Goal: Information Seeking & Learning: Compare options

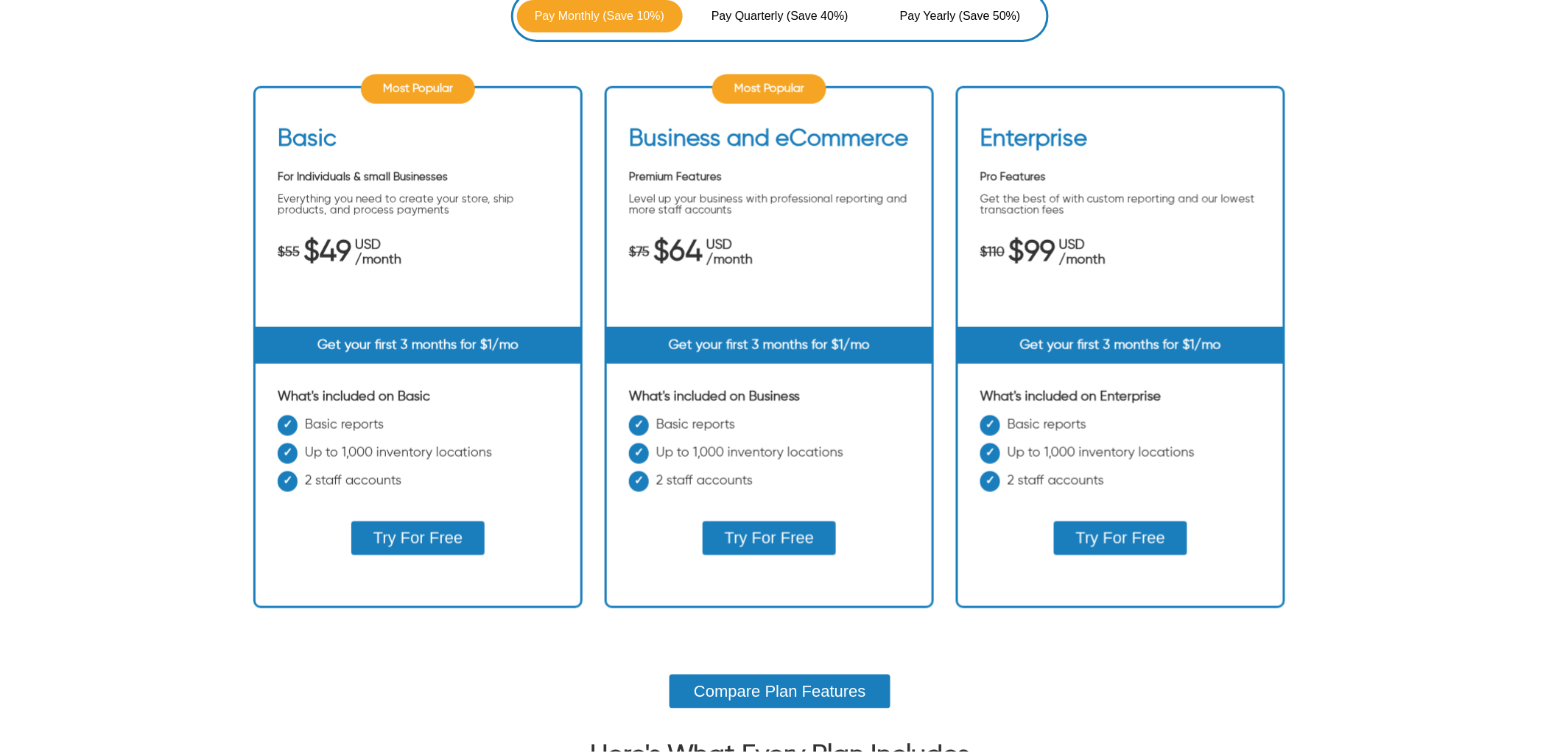
scroll to position [409, 0]
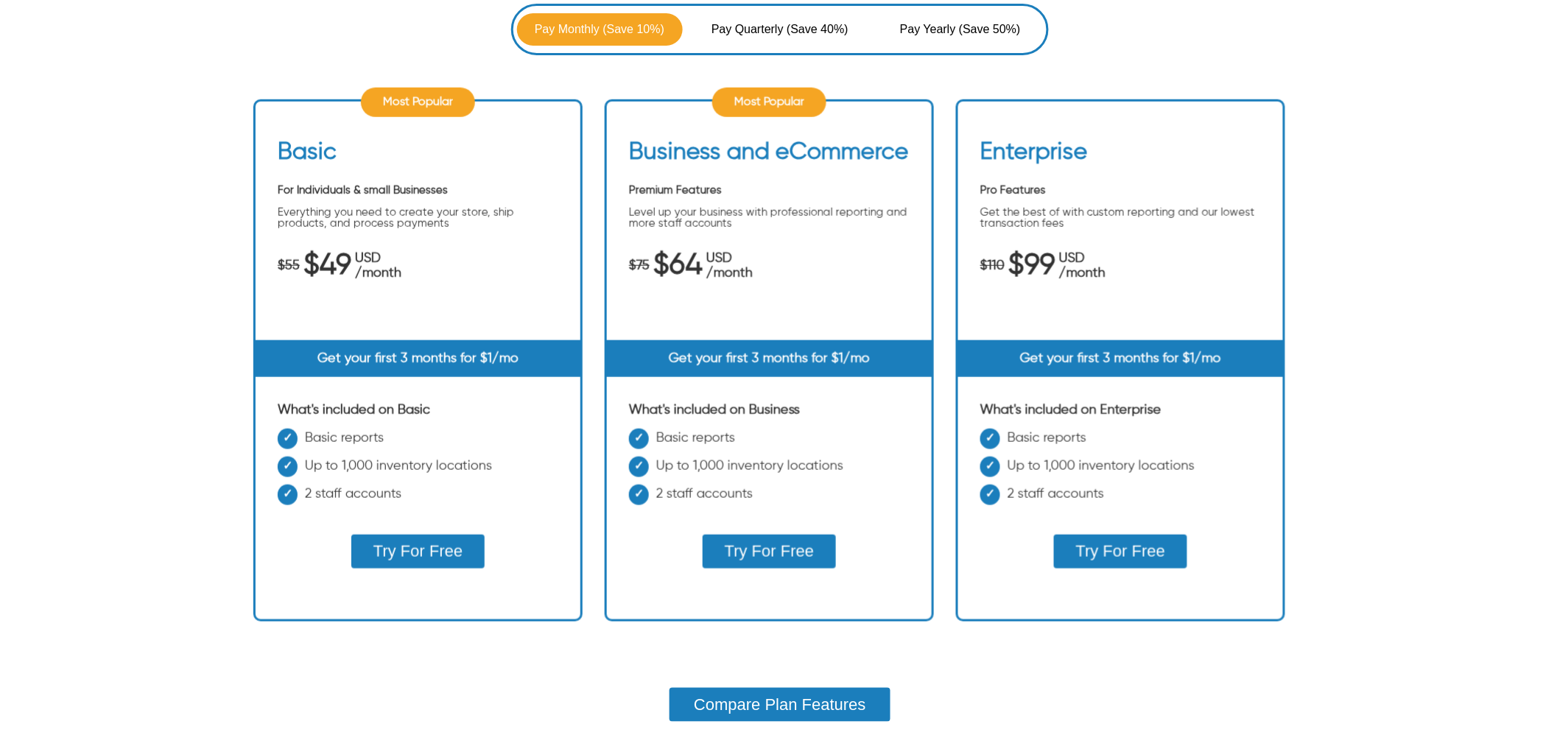
click at [757, 688] on button "Compare Plan Features" at bounding box center [780, 705] width 221 height 34
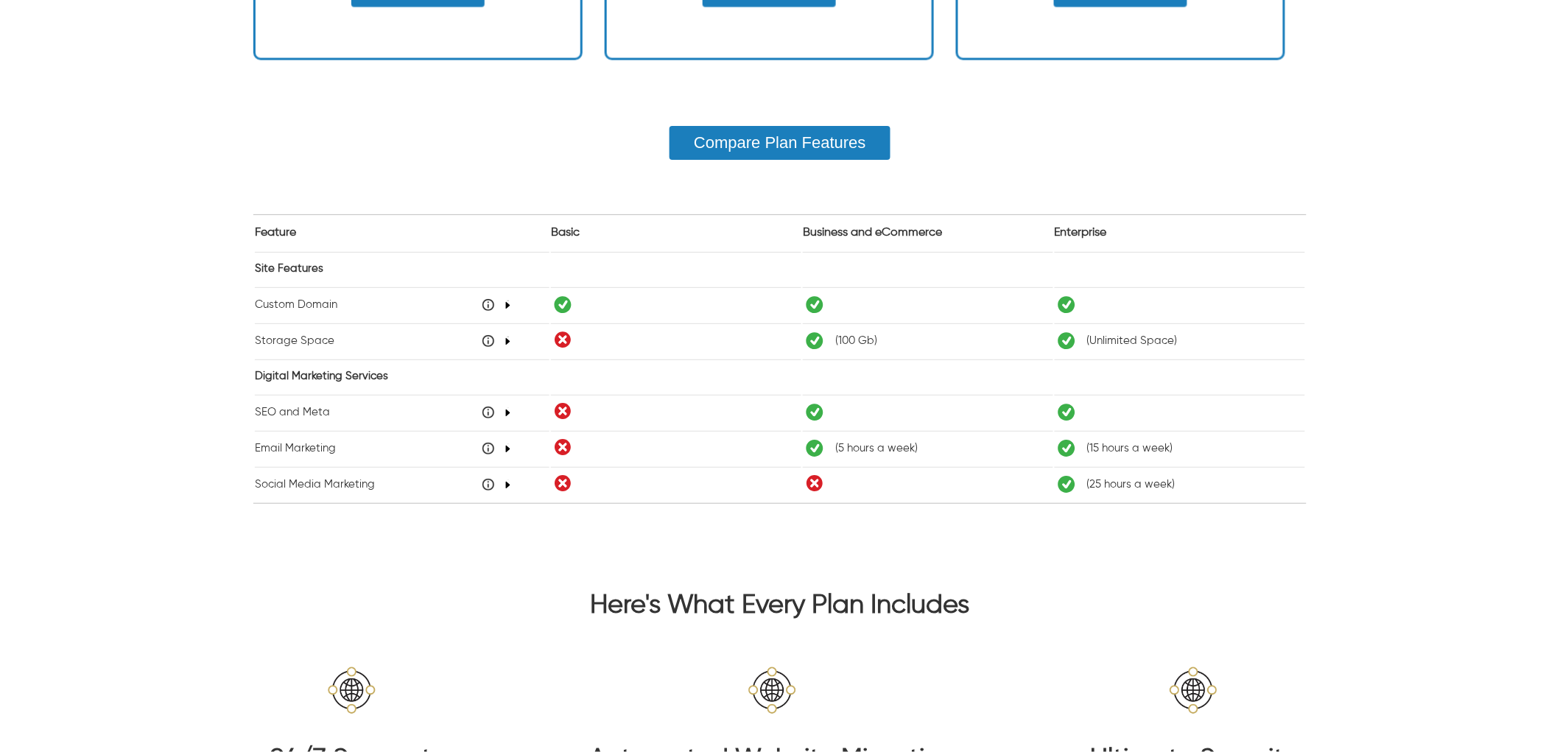
scroll to position [982, 0]
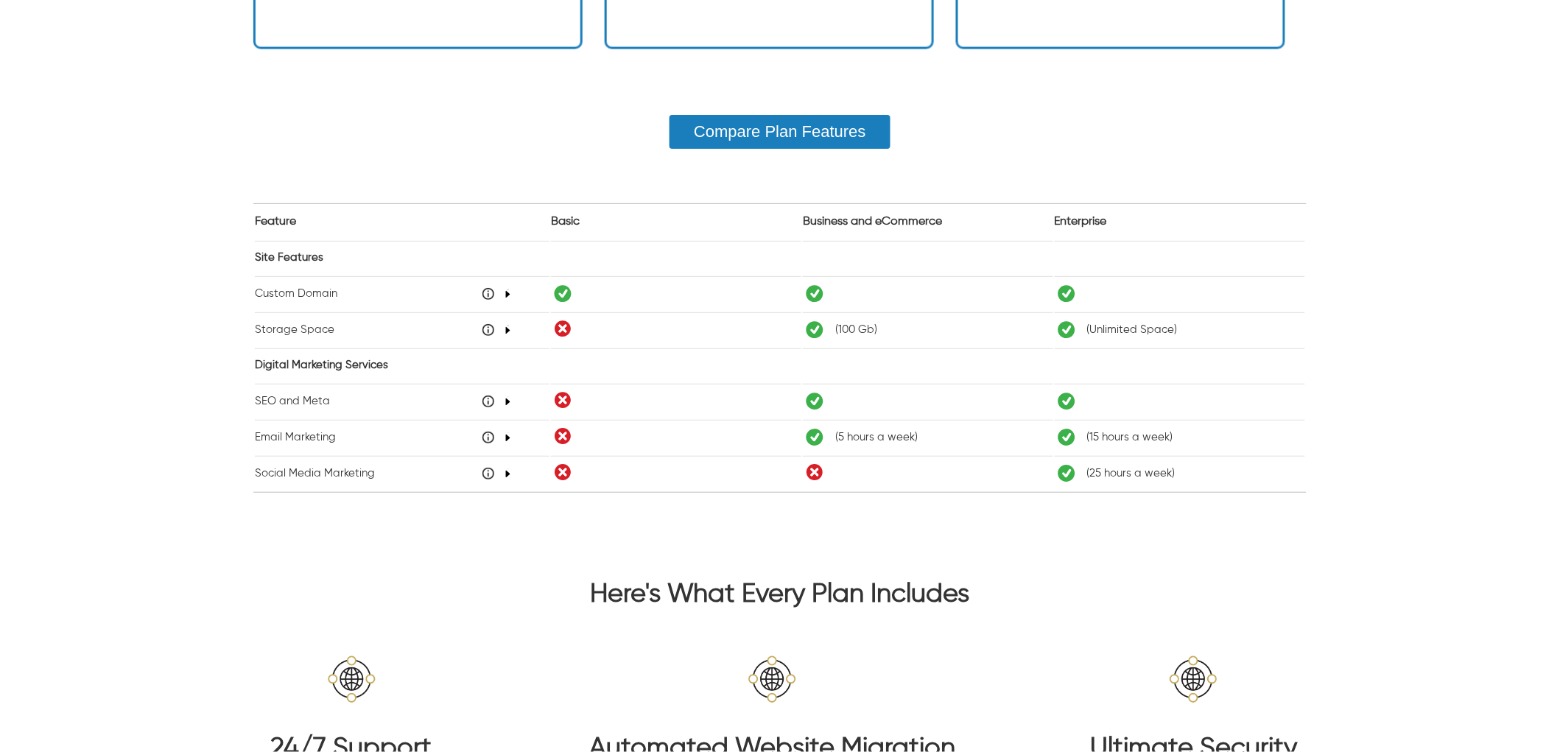
click at [505, 295] on div "48" at bounding box center [497, 294] width 29 height 12
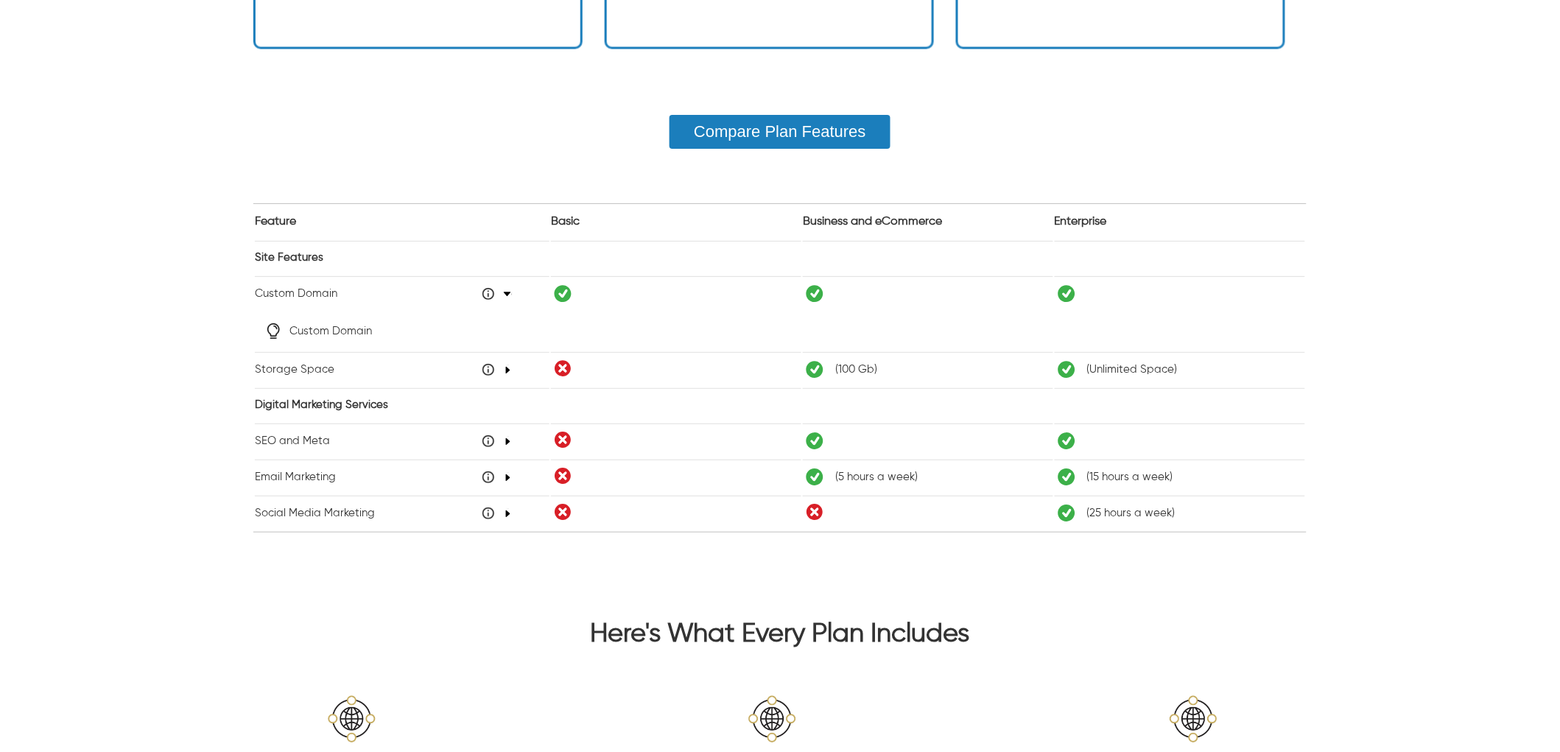
click at [505, 295] on div "48" at bounding box center [497, 294] width 29 height 12
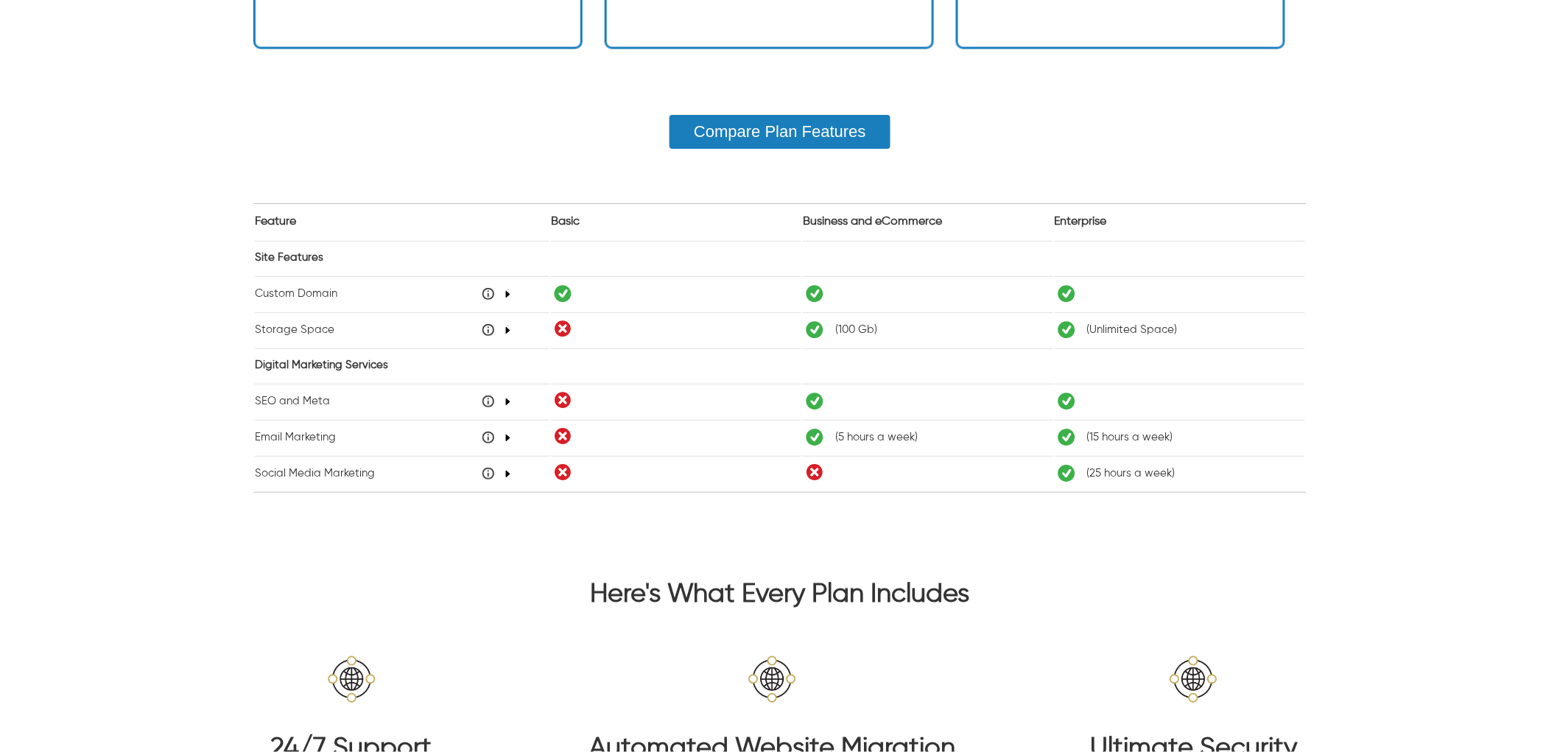
click at [505, 328] on icon "48" at bounding box center [508, 330] width 8 height 9
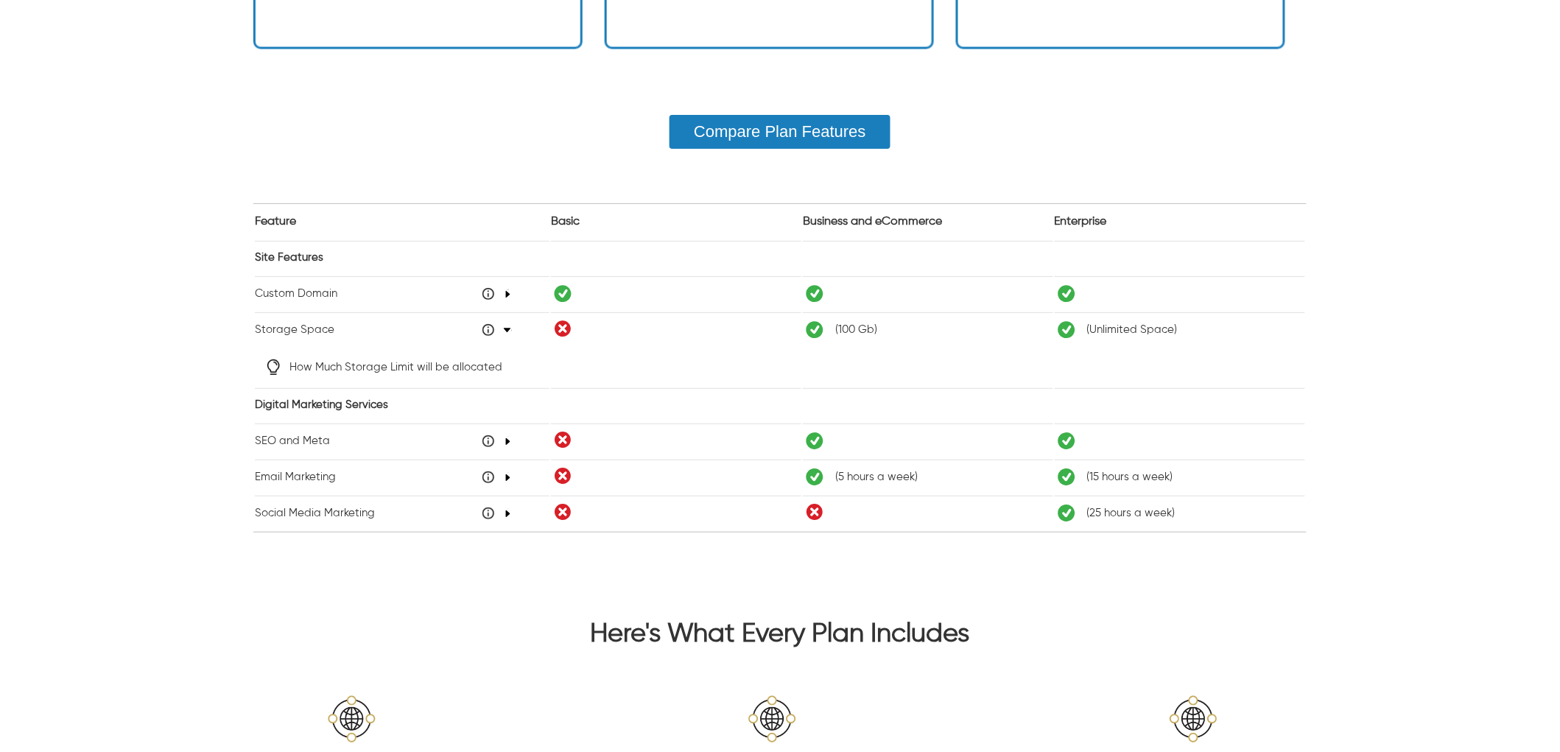
click at [505, 328] on icon "48" at bounding box center [507, 330] width 9 height 8
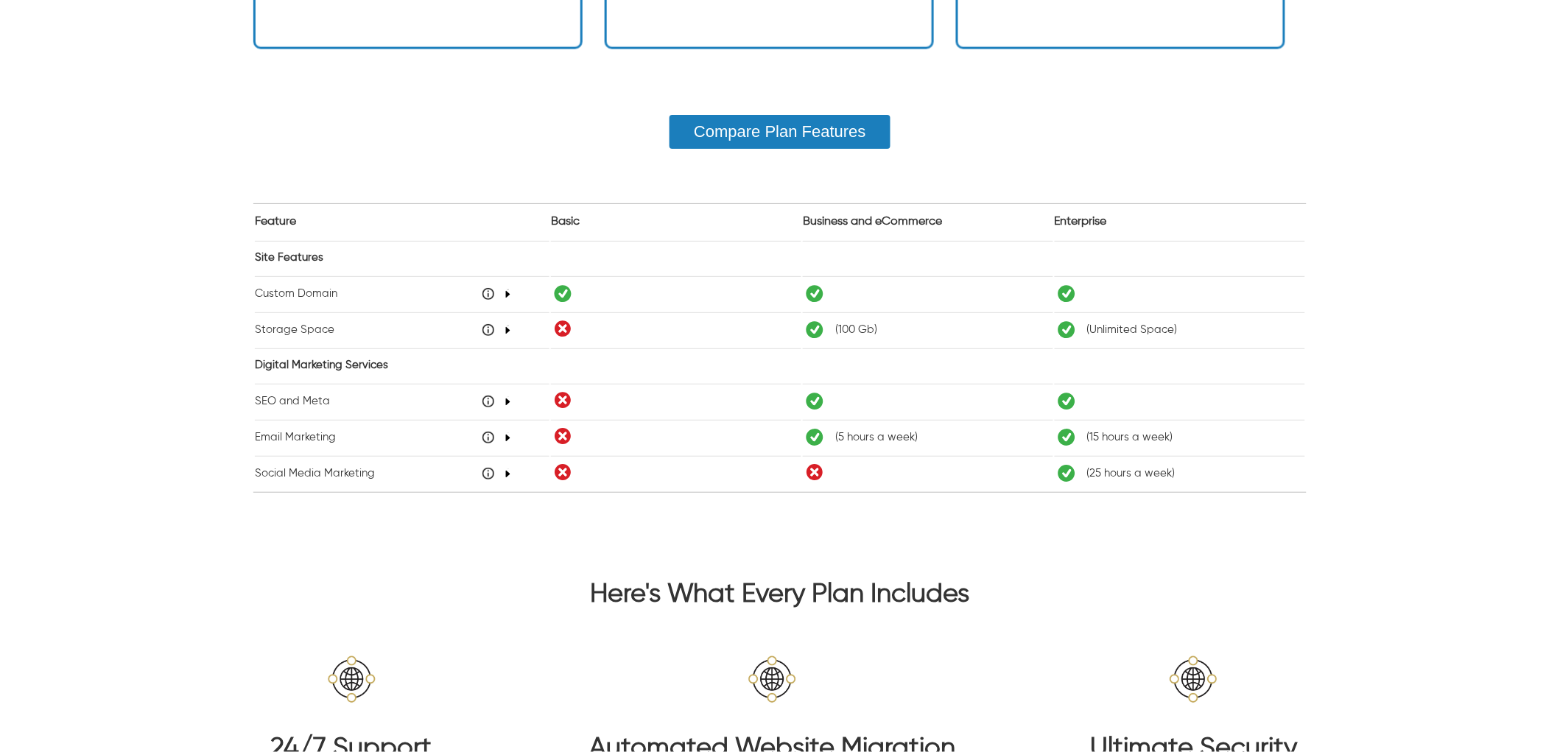
click at [504, 397] on icon "48" at bounding box center [508, 401] width 8 height 9
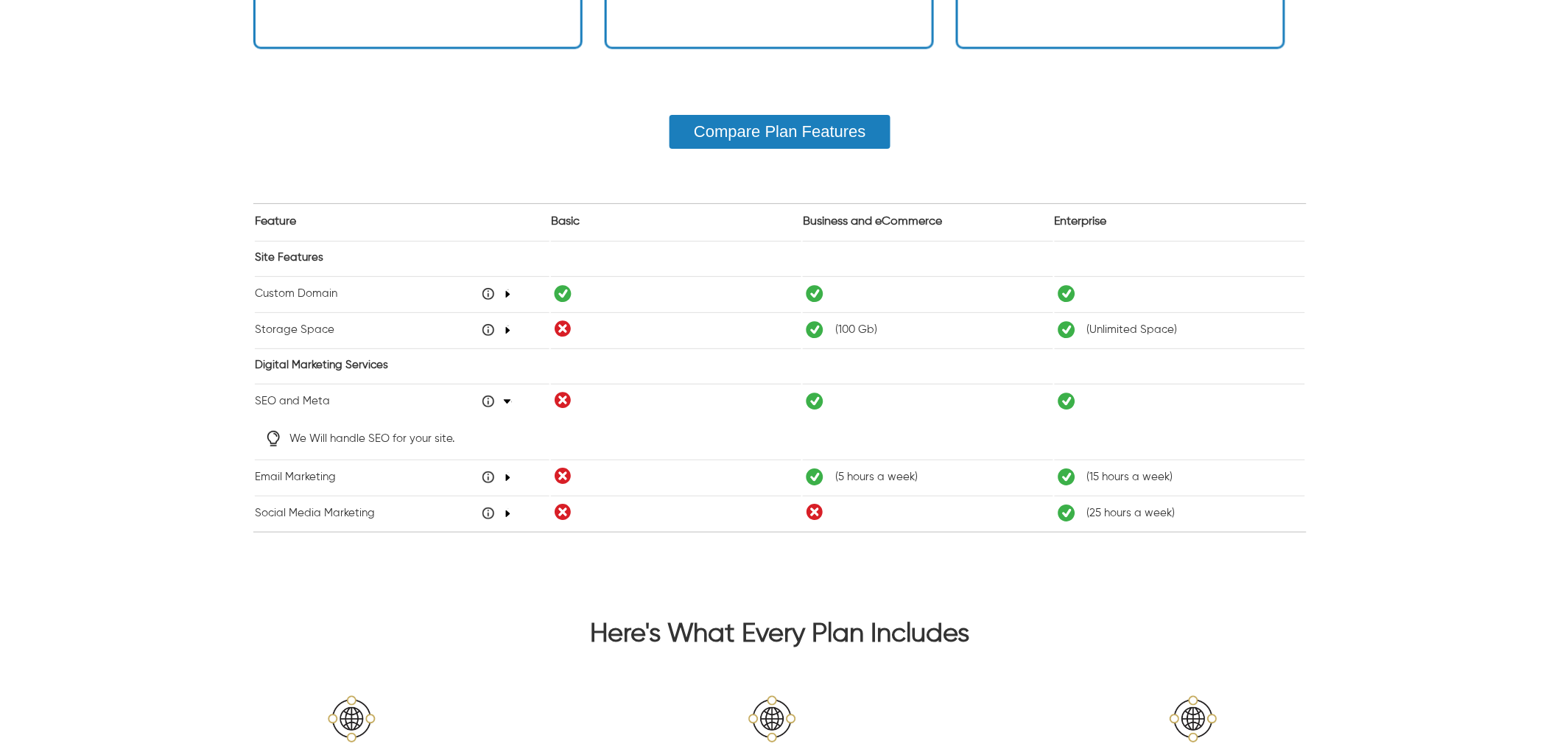
click at [503, 397] on icon "48" at bounding box center [507, 401] width 9 height 8
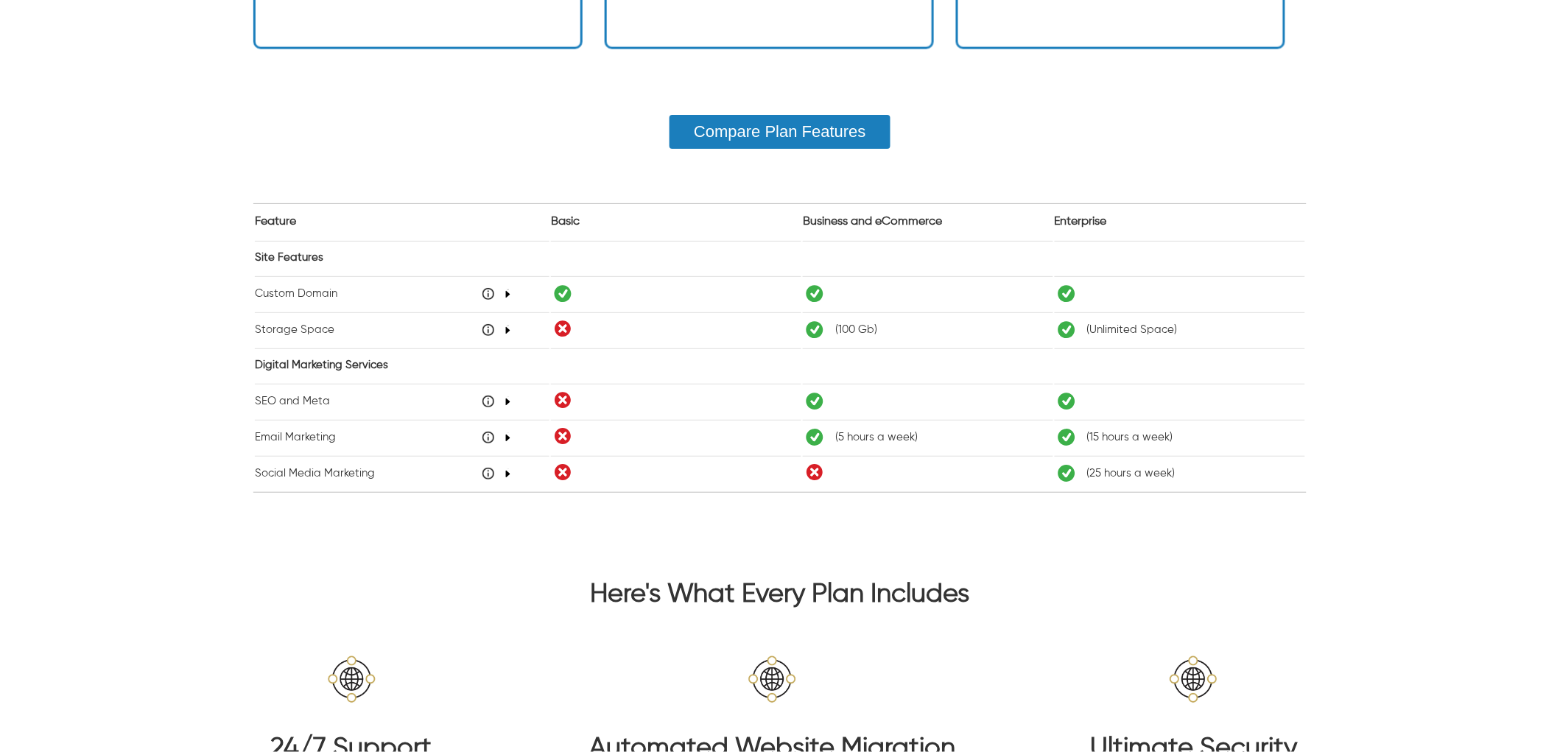
click at [505, 424] on td "Email Marketing 48" at bounding box center [402, 437] width 295 height 35
click at [505, 432] on div "48" at bounding box center [497, 438] width 29 height 12
